Goal: Task Accomplishment & Management: Manage account settings

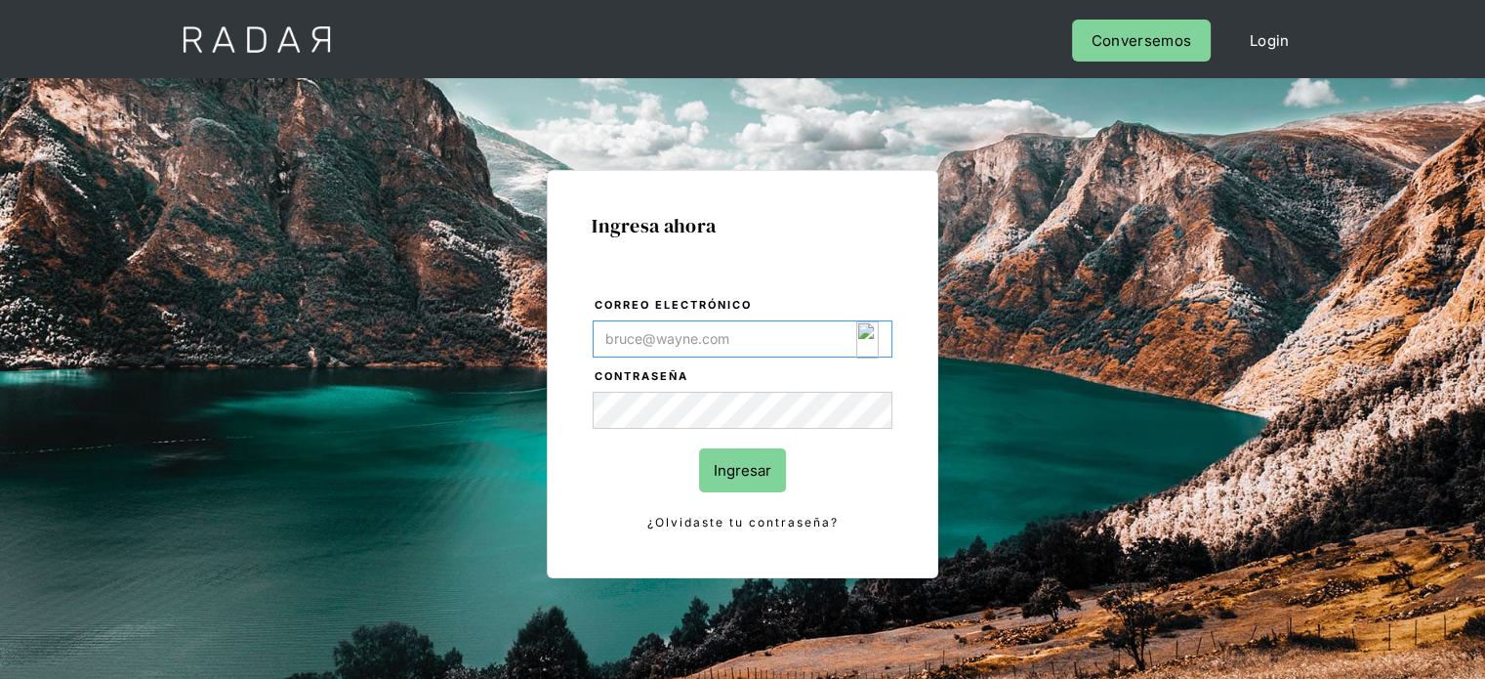
click at [693, 346] on input "Correo electrónico" at bounding box center [743, 338] width 300 height 37
paste input "[EMAIL_ADDRESS][DOMAIN_NAME]"
type input "[EMAIL_ADDRESS][DOMAIN_NAME]"
click at [767, 478] on input "Ingresar" at bounding box center [742, 470] width 87 height 44
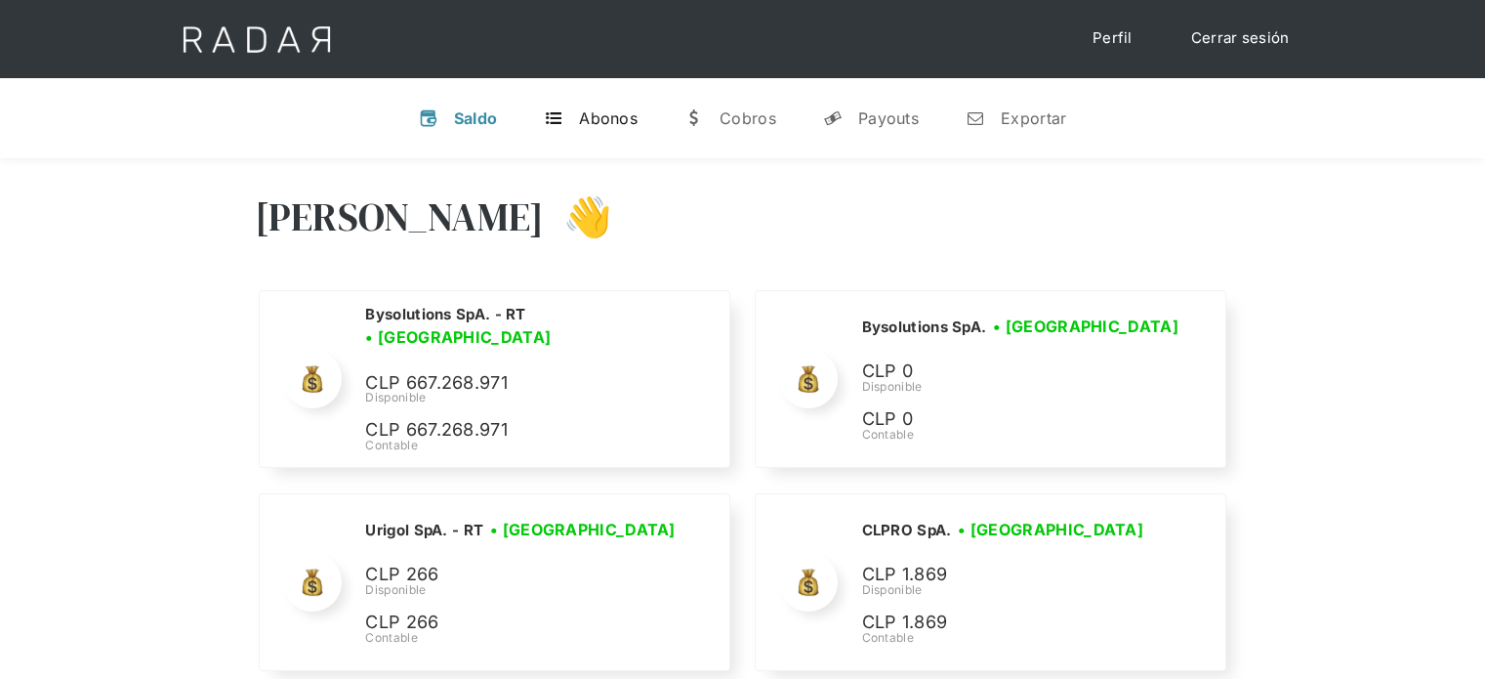
click at [613, 123] on div "Abonos" at bounding box center [608, 118] width 59 height 20
